Goal: Task Accomplishment & Management: Use online tool/utility

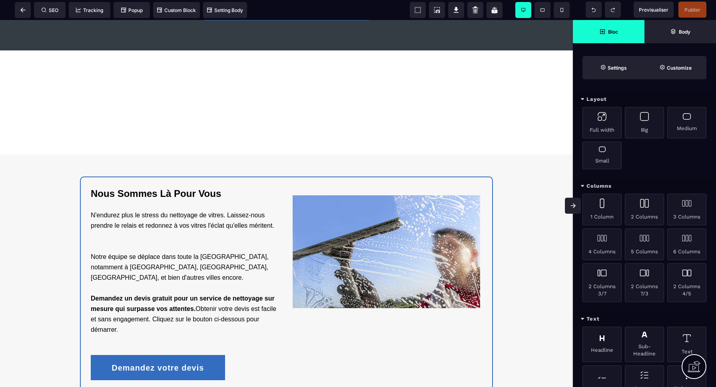
scroll to position [1214, 0]
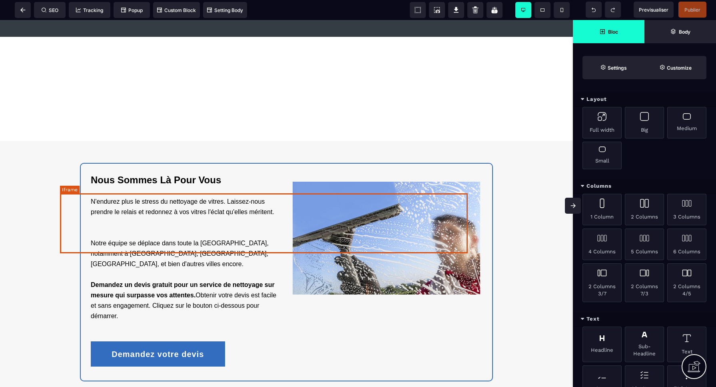
click at [267, 119] on div at bounding box center [264, 89] width 408 height 60
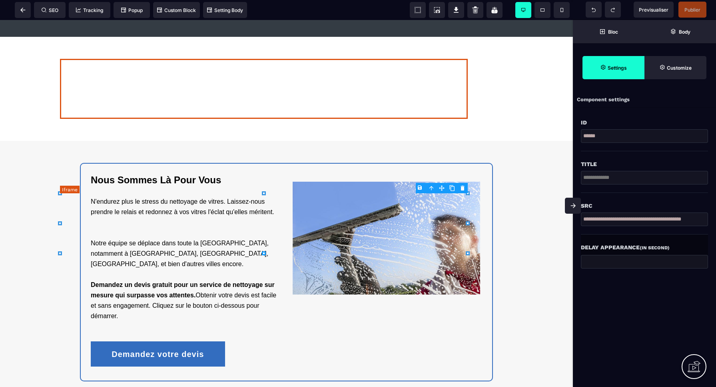
click at [267, 119] on div at bounding box center [264, 89] width 408 height 60
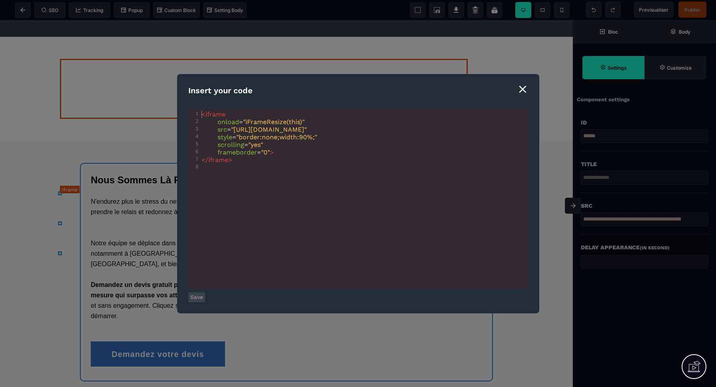
scroll to position [0, 0]
type textarea "**********"
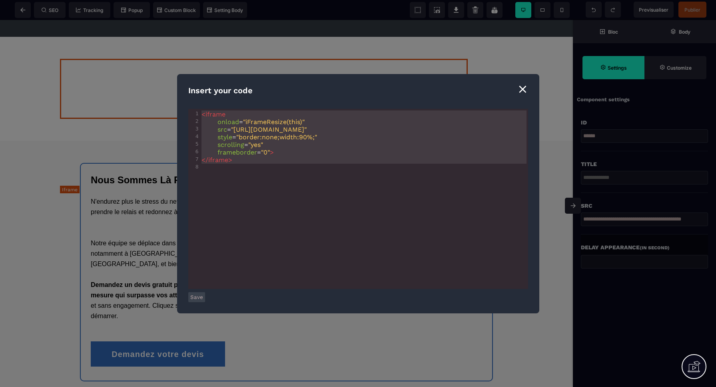
drag, startPoint x: 212, startPoint y: 175, endPoint x: 178, endPoint y: 92, distance: 89.7
click at [178, 92] on div "**********" at bounding box center [358, 193] width 362 height 239
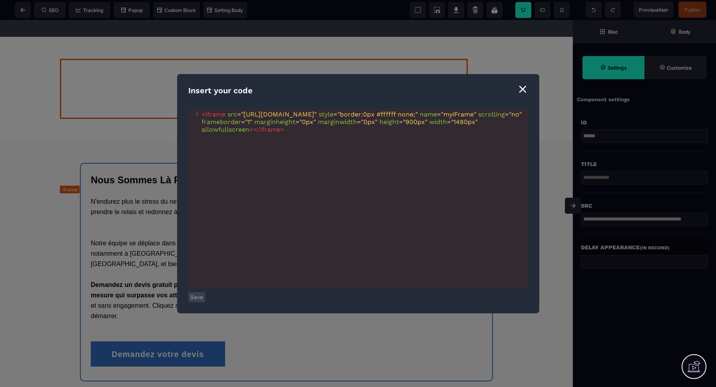
click at [195, 296] on button "Save" at bounding box center [196, 297] width 17 height 10
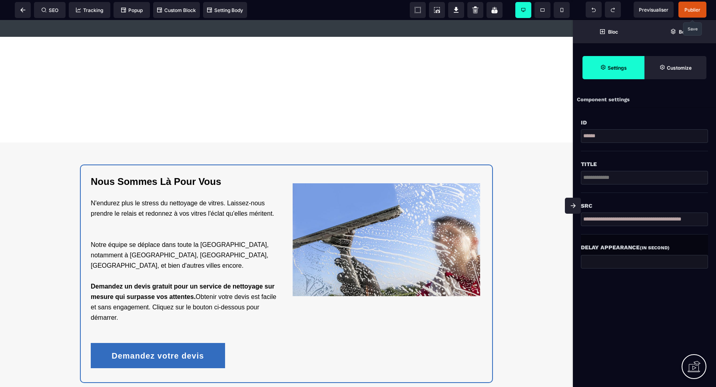
click at [690, 11] on span "Publier" at bounding box center [693, 10] width 16 height 6
click at [24, 11] on div "SEO Tracking Popup Custom Block Setting Body" at bounding box center [126, 10] width 248 height 16
click at [25, 11] on icon at bounding box center [22, 10] width 5 height 5
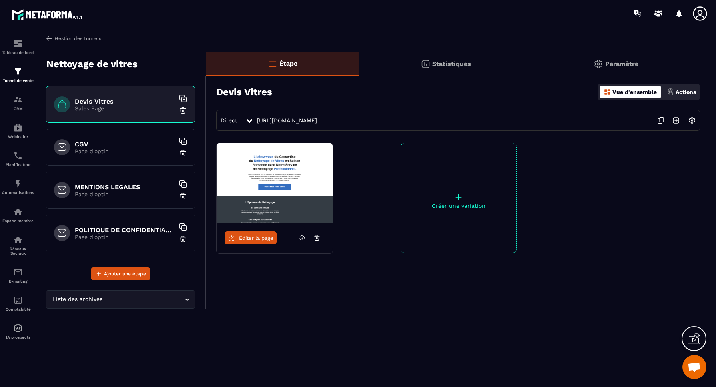
click at [83, 39] on link "Gestion des tunnels" at bounding box center [74, 38] width 56 height 7
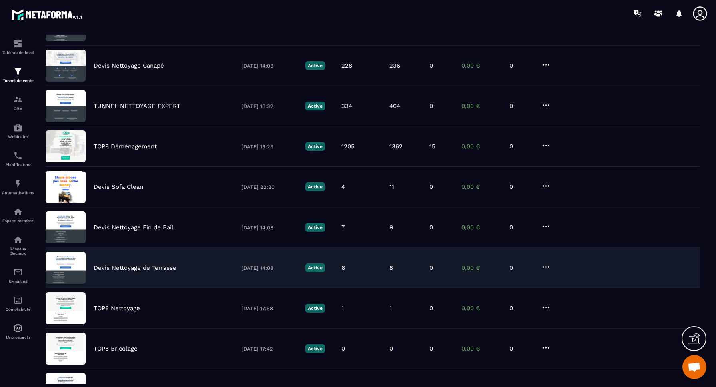
scroll to position [97, 0]
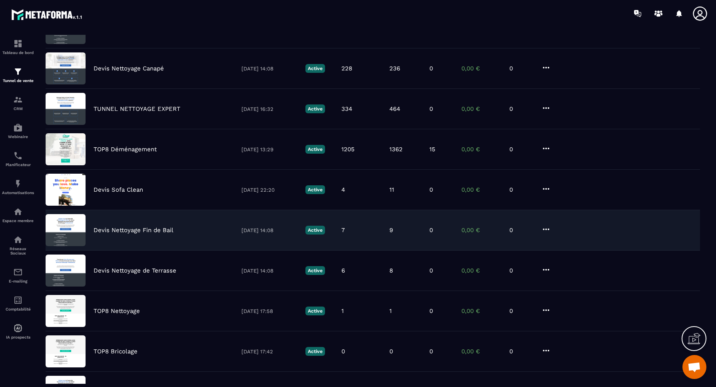
click at [152, 231] on p "Devis Nettoyage Fin de Bail" at bounding box center [134, 229] width 80 height 7
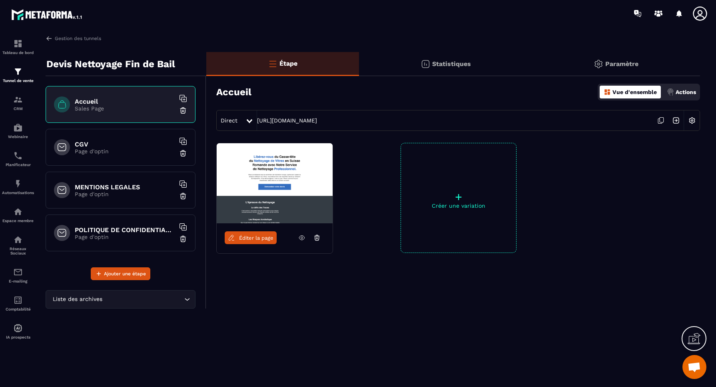
click at [693, 120] on img at bounding box center [692, 120] width 15 height 15
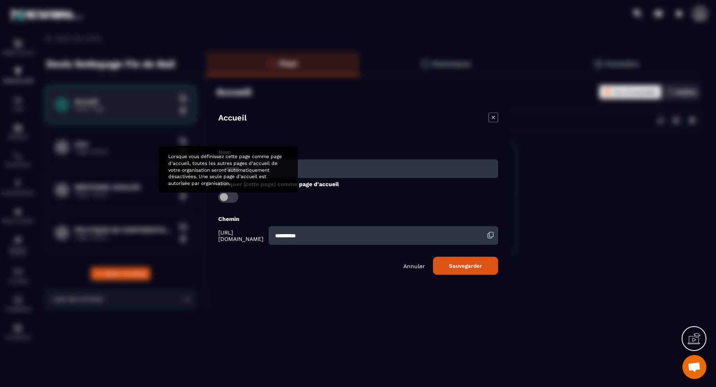
drag, startPoint x: 230, startPoint y: 196, endPoint x: 234, endPoint y: 198, distance: 4.5
click at [230, 196] on span "Modal window" at bounding box center [228, 196] width 20 height 11
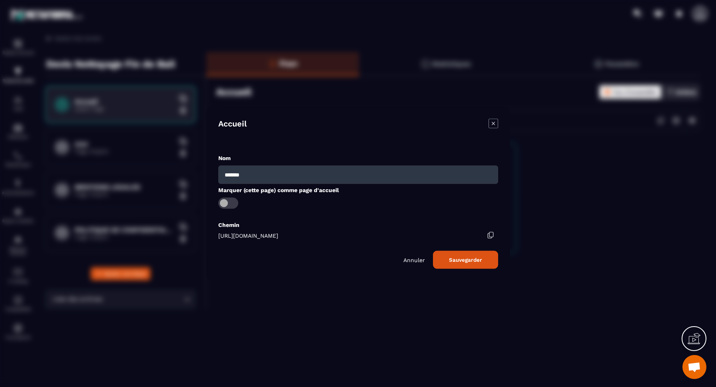
click at [468, 261] on button "Sauvegarder" at bounding box center [465, 259] width 65 height 18
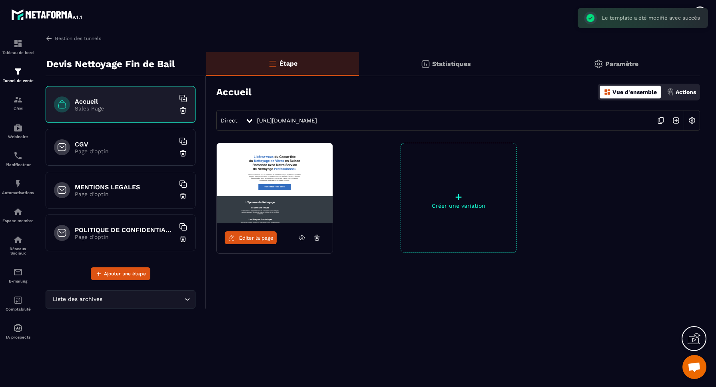
click at [254, 239] on span "Éditer la page" at bounding box center [256, 238] width 34 height 6
